Goal: Transaction & Acquisition: Purchase product/service

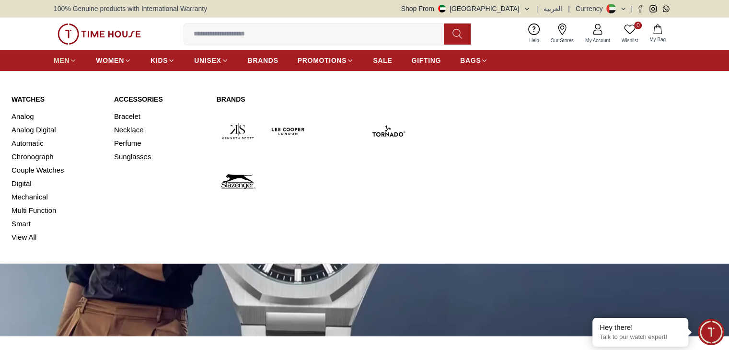
click at [73, 60] on icon at bounding box center [73, 60] width 7 height 7
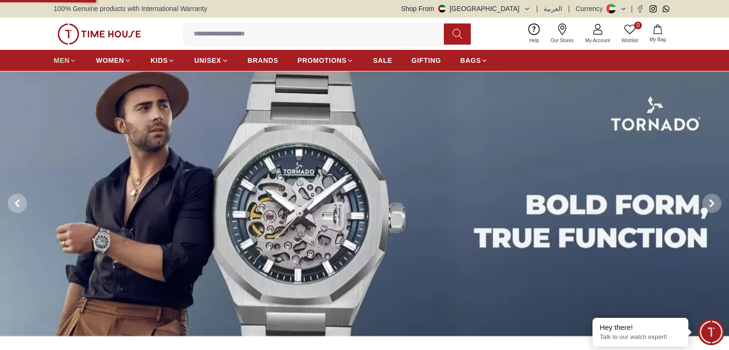
click at [72, 65] on link "MEN" at bounding box center [65, 60] width 23 height 17
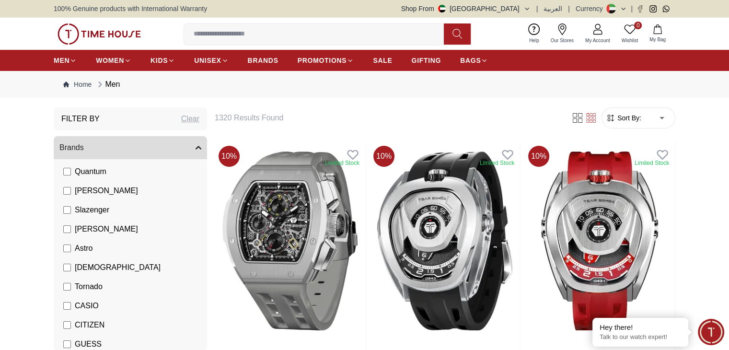
scroll to position [48, 0]
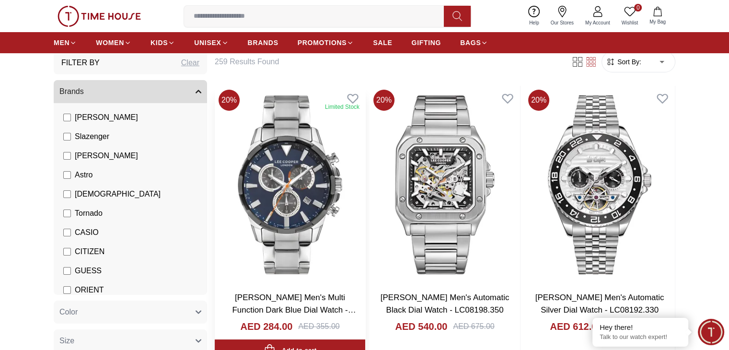
scroll to position [96, 0]
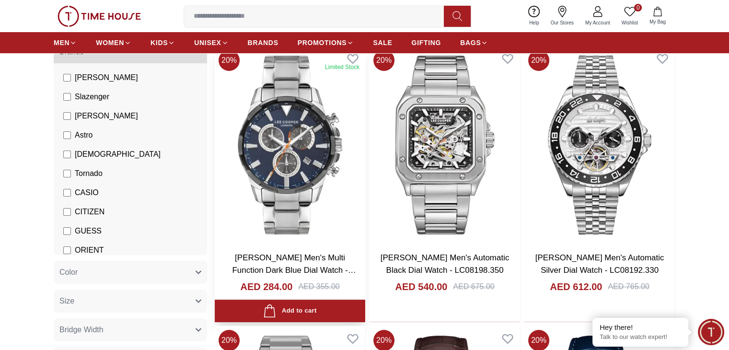
click at [257, 133] on img at bounding box center [290, 145] width 151 height 198
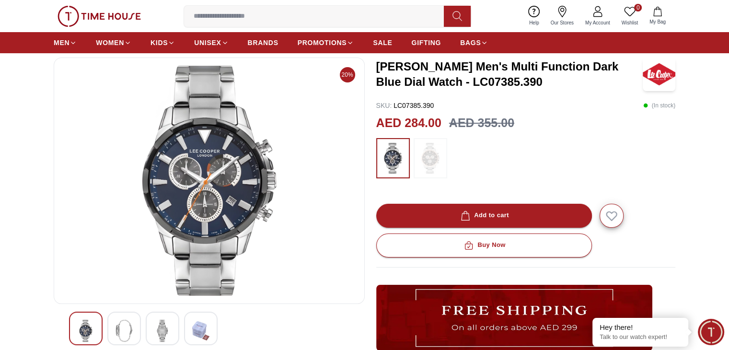
scroll to position [96, 0]
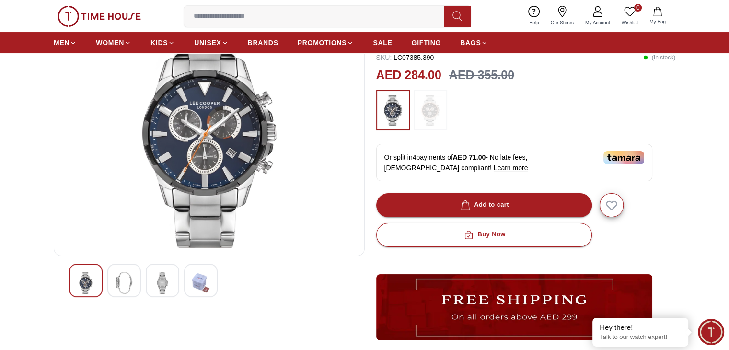
click at [130, 279] on img at bounding box center [124, 283] width 17 height 22
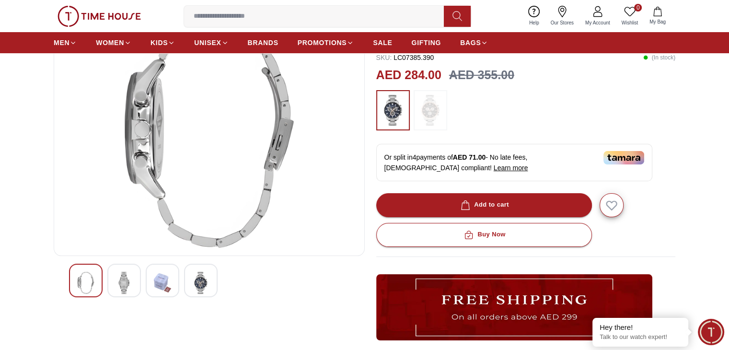
click at [169, 277] on img at bounding box center [162, 283] width 17 height 22
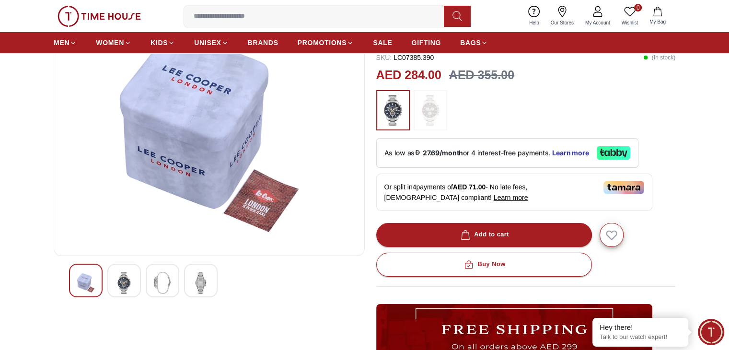
click at [204, 287] on img at bounding box center [200, 283] width 17 height 22
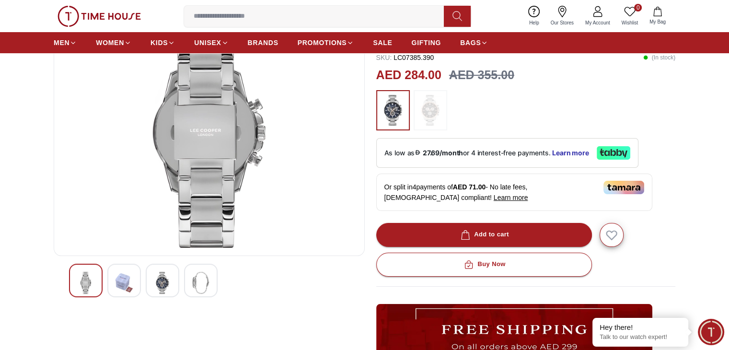
click at [156, 283] on img at bounding box center [162, 283] width 17 height 22
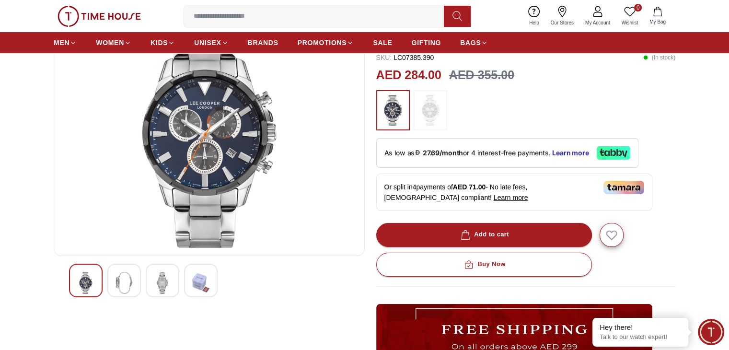
click at [86, 285] on img at bounding box center [85, 283] width 17 height 22
click at [124, 284] on img at bounding box center [124, 283] width 17 height 22
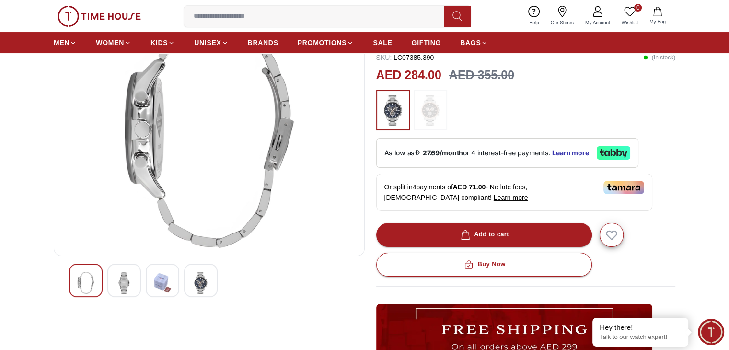
click at [146, 282] on div at bounding box center [163, 281] width 34 height 34
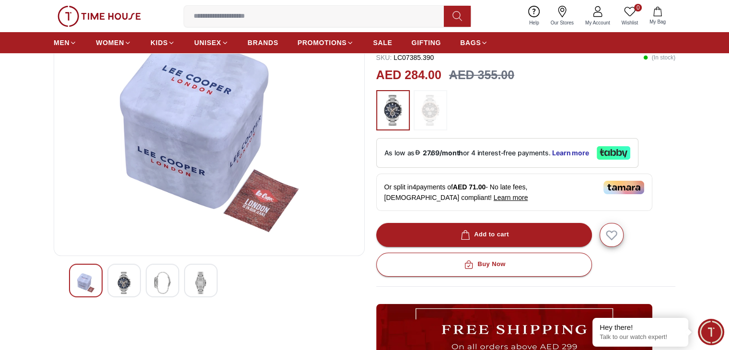
click at [178, 286] on div at bounding box center [163, 281] width 34 height 34
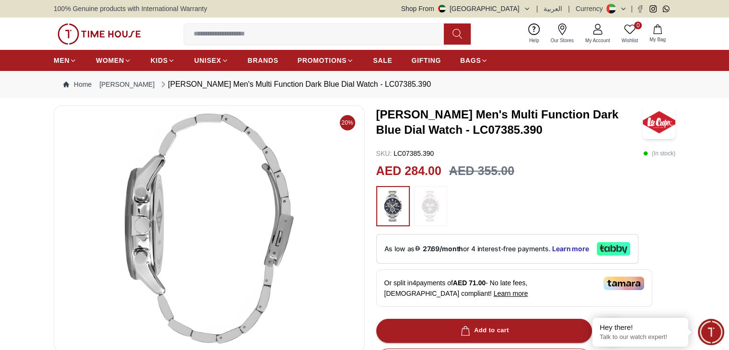
scroll to position [48, 0]
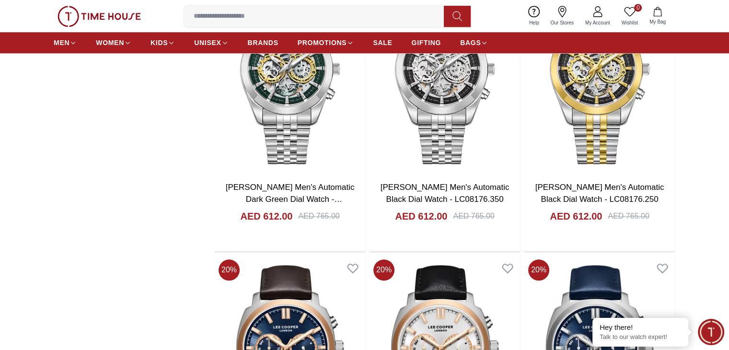
scroll to position [1055, 0]
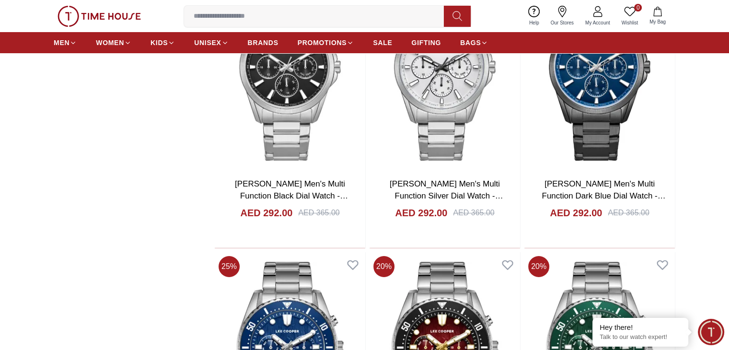
scroll to position [3548, 0]
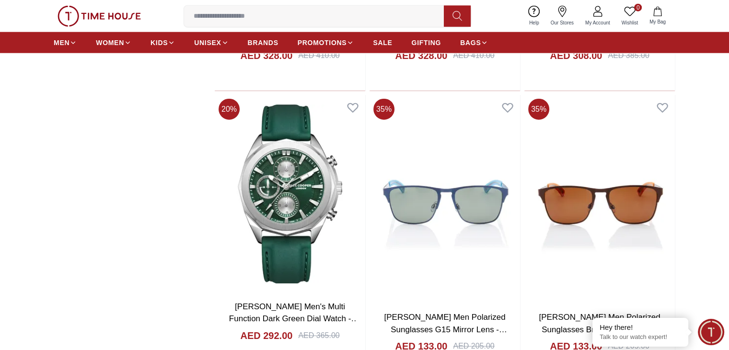
scroll to position [5946, 0]
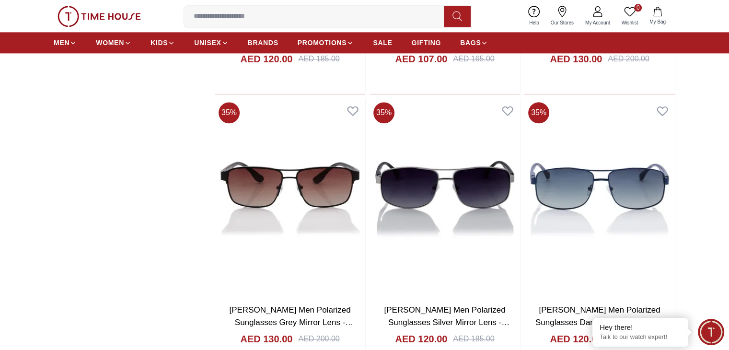
scroll to position [8535, 0]
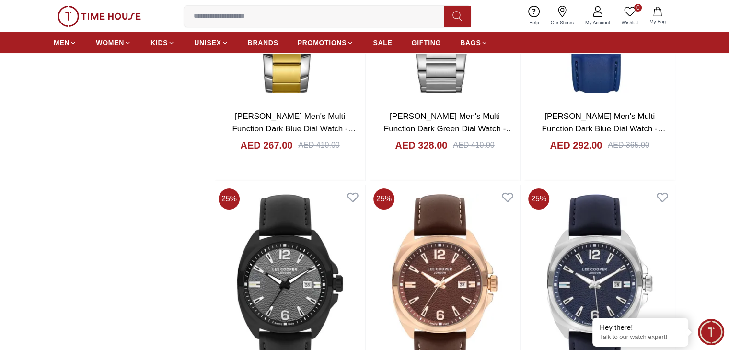
scroll to position [10885, 0]
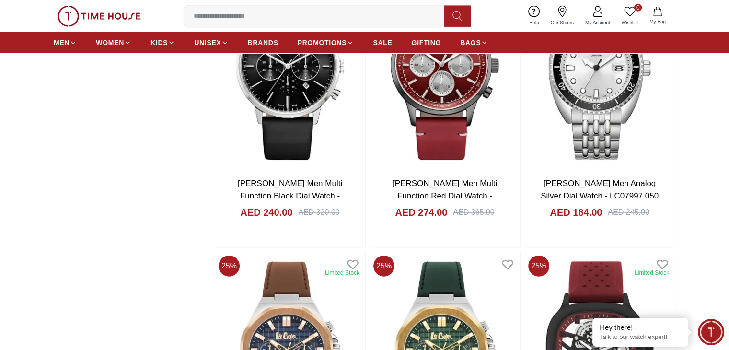
scroll to position [13426, 0]
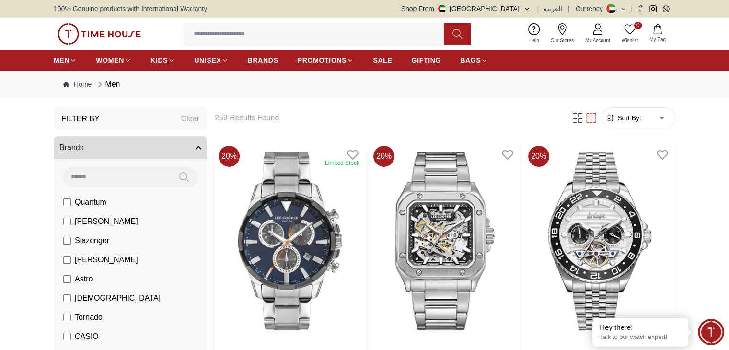
click at [295, 223] on img at bounding box center [290, 241] width 151 height 198
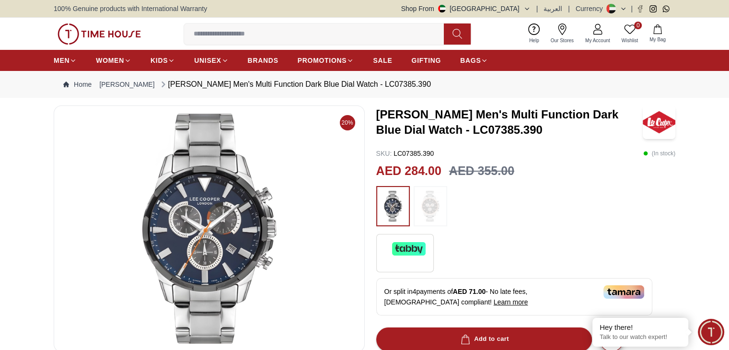
scroll to position [48, 0]
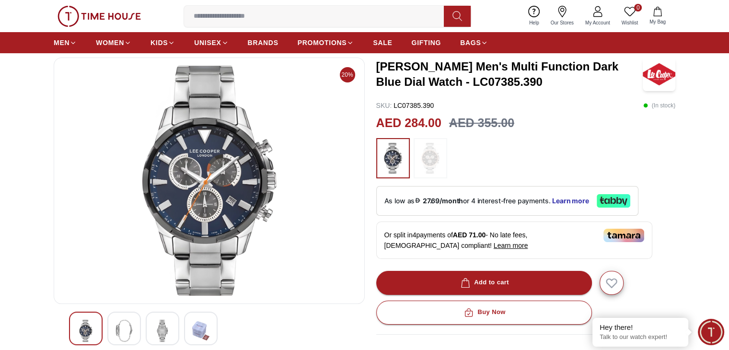
click at [208, 202] on img at bounding box center [209, 181] width 295 height 230
click at [212, 200] on img at bounding box center [209, 181] width 295 height 230
click at [212, 199] on img at bounding box center [209, 181] width 295 height 230
click at [127, 329] on img at bounding box center [124, 331] width 17 height 22
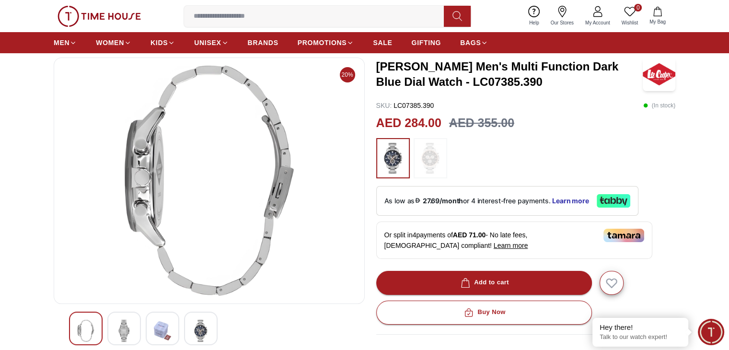
click at [206, 167] on img at bounding box center [209, 181] width 295 height 230
click at [161, 328] on img at bounding box center [162, 331] width 17 height 22
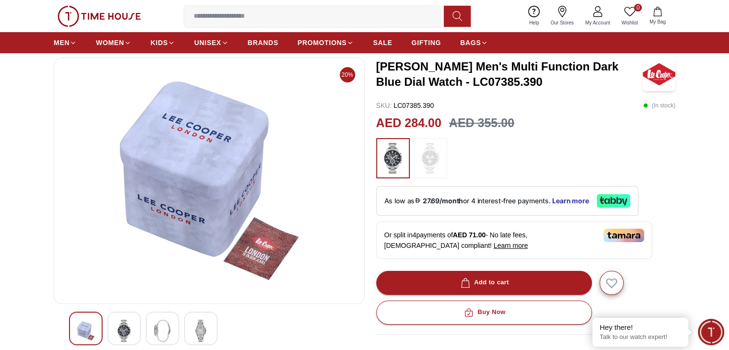
click at [194, 326] on img at bounding box center [200, 331] width 17 height 22
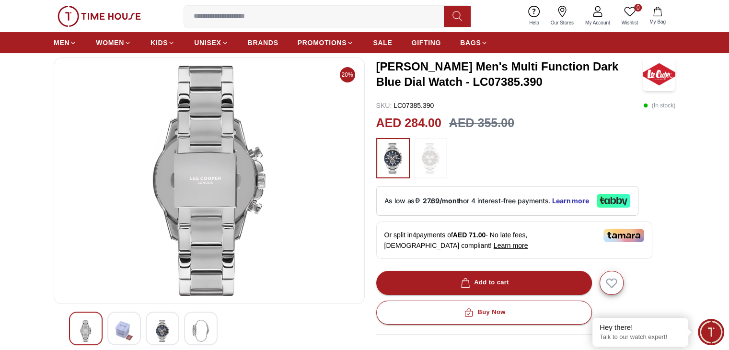
click at [86, 339] on img at bounding box center [85, 331] width 17 height 22
click at [91, 332] on img at bounding box center [85, 331] width 17 height 22
click at [72, 314] on div at bounding box center [86, 329] width 34 height 34
click at [110, 324] on div at bounding box center [124, 329] width 34 height 34
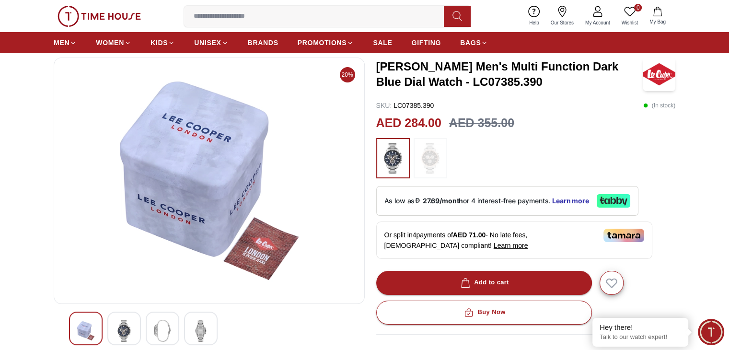
click at [128, 328] on img at bounding box center [124, 331] width 17 height 22
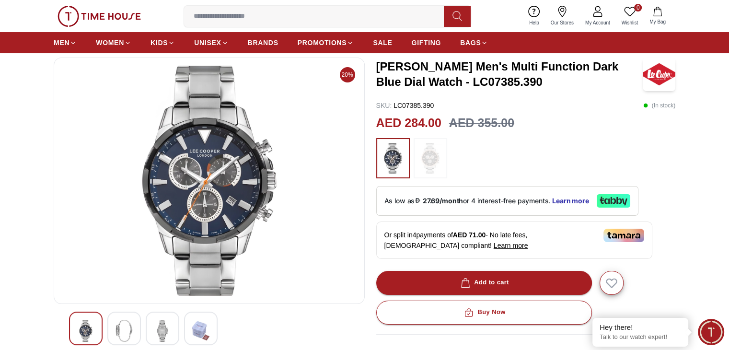
click at [434, 158] on img at bounding box center [431, 158] width 24 height 31
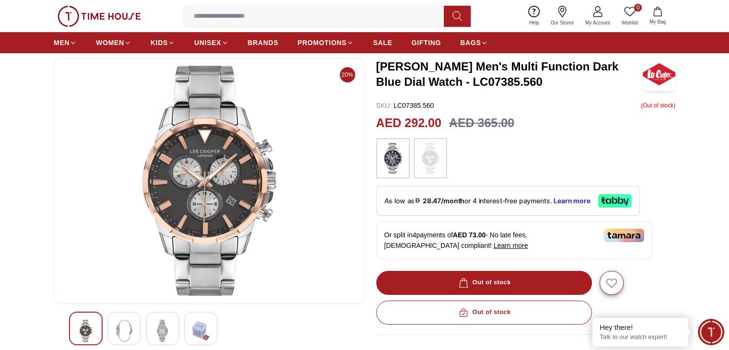
click at [398, 159] on img at bounding box center [393, 158] width 24 height 31
